Goal: Transaction & Acquisition: Purchase product/service

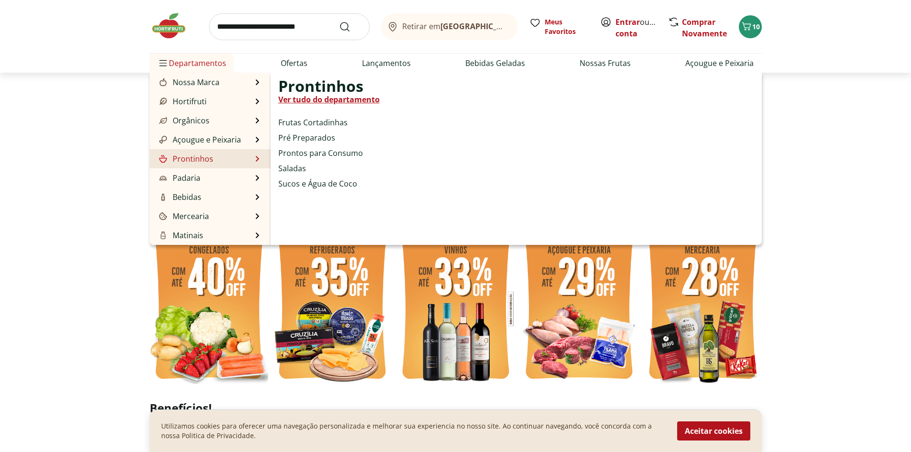
click at [214, 159] on li "Prontinhos Prontinhos Ver tudo do departamento Frutas Cortadinhas Pré Preparado…" at bounding box center [210, 158] width 121 height 19
click at [320, 100] on link "Ver tudo do departamento" at bounding box center [328, 99] width 101 height 11
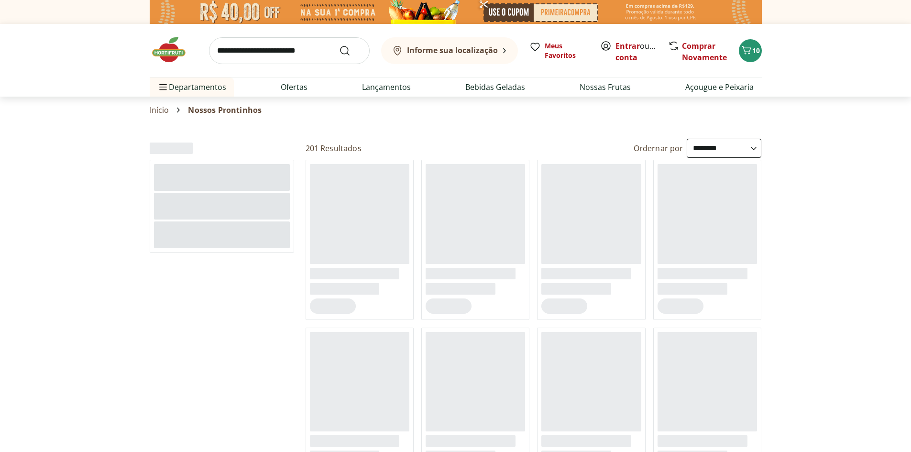
select select "**********"
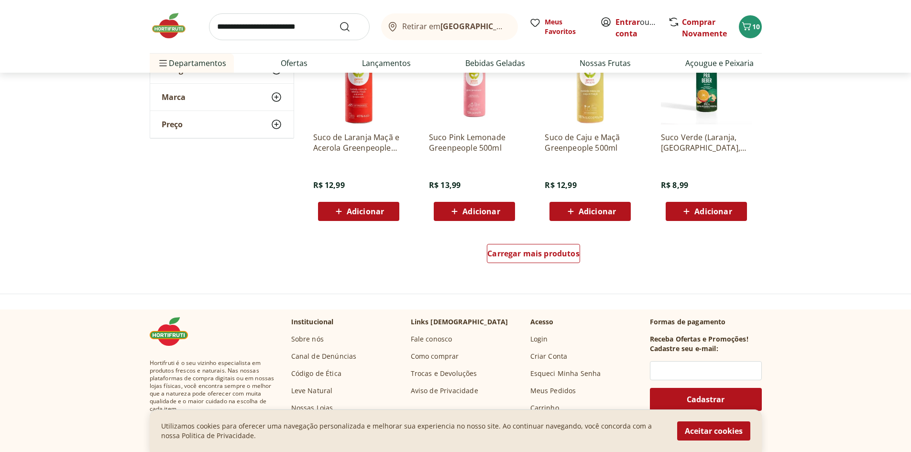
scroll to position [670, 0]
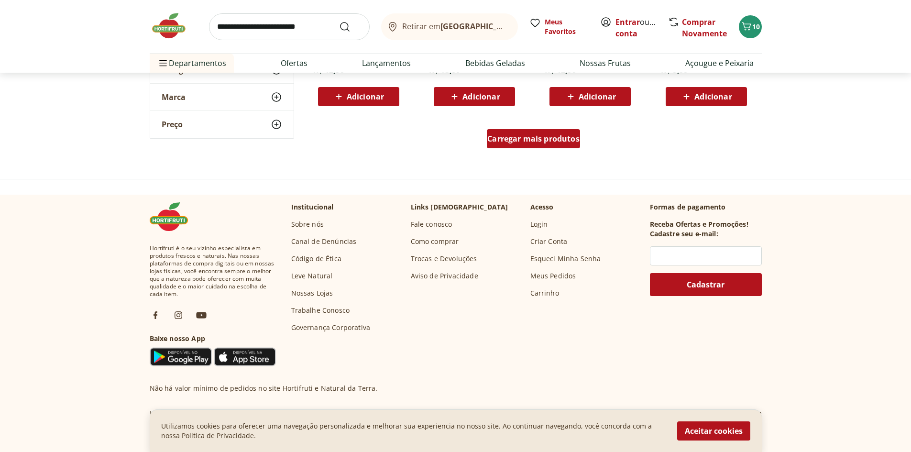
click at [547, 141] on span "Carregar mais produtos" at bounding box center [533, 139] width 92 height 8
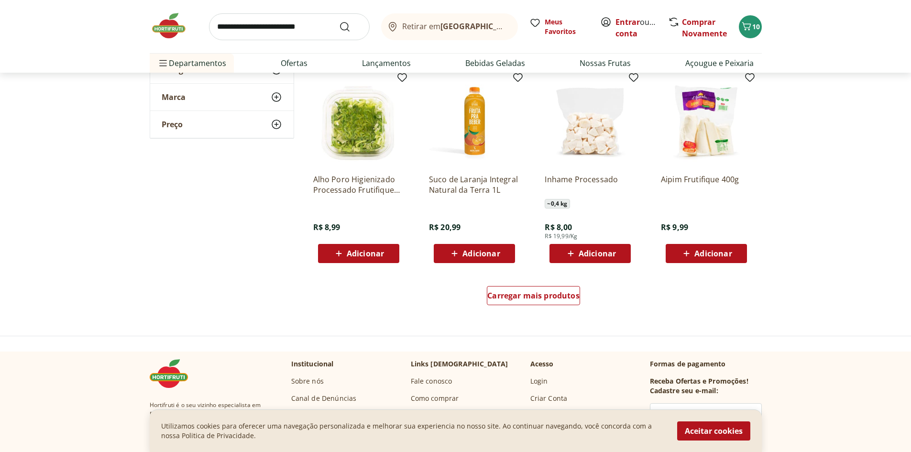
scroll to position [1196, 0]
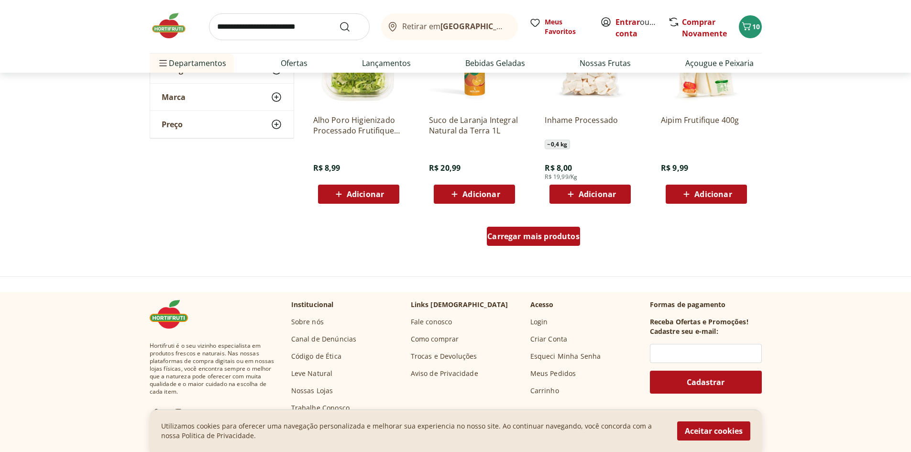
click at [549, 248] on link "Carregar mais produtos" at bounding box center [533, 238] width 93 height 23
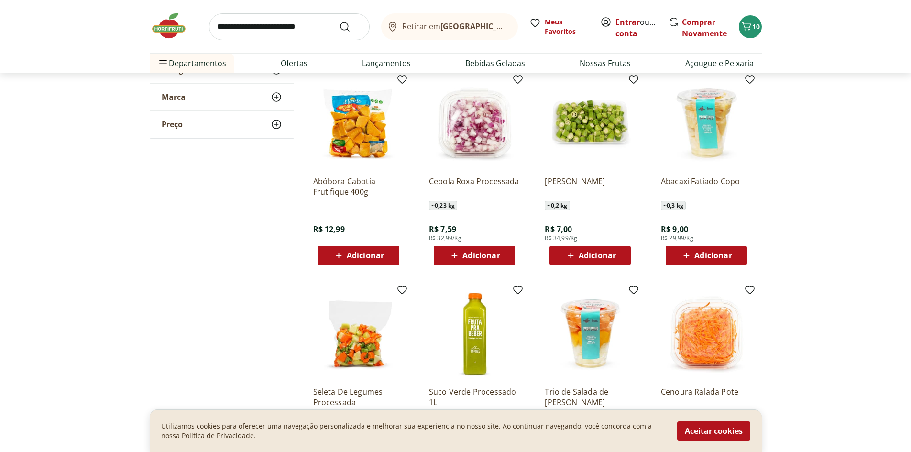
scroll to position [1387, 0]
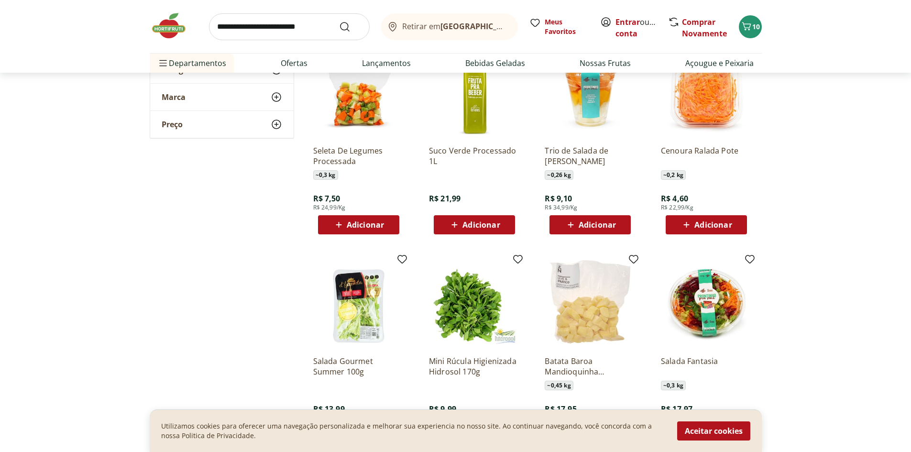
scroll to position [1770, 0]
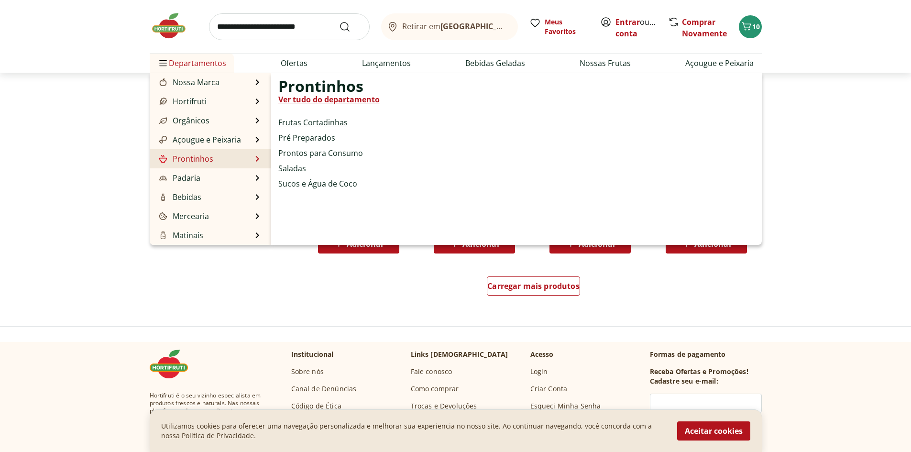
click at [308, 120] on link "Frutas Cortadinhas" at bounding box center [312, 122] width 69 height 11
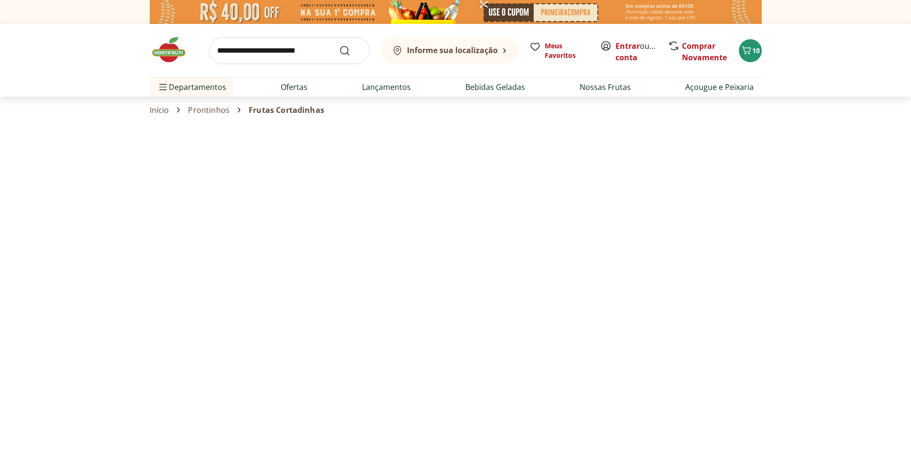
select select "**********"
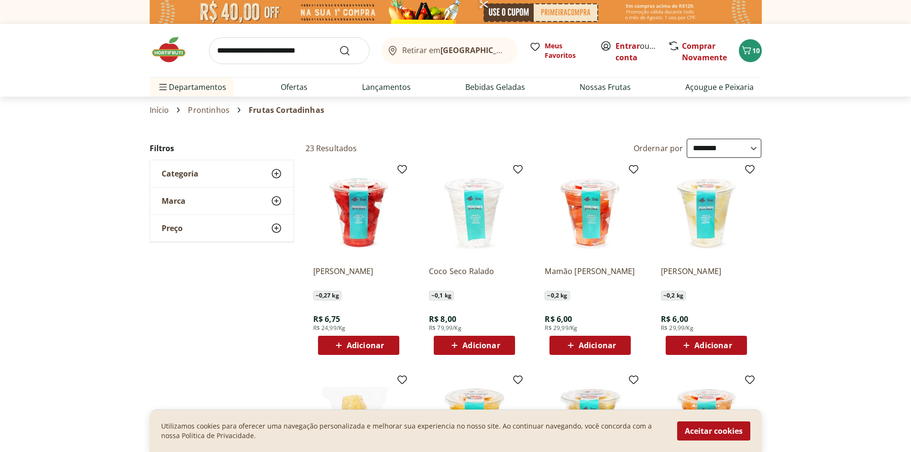
click at [176, 48] on img at bounding box center [174, 49] width 48 height 29
